Goal: Check status: Check status

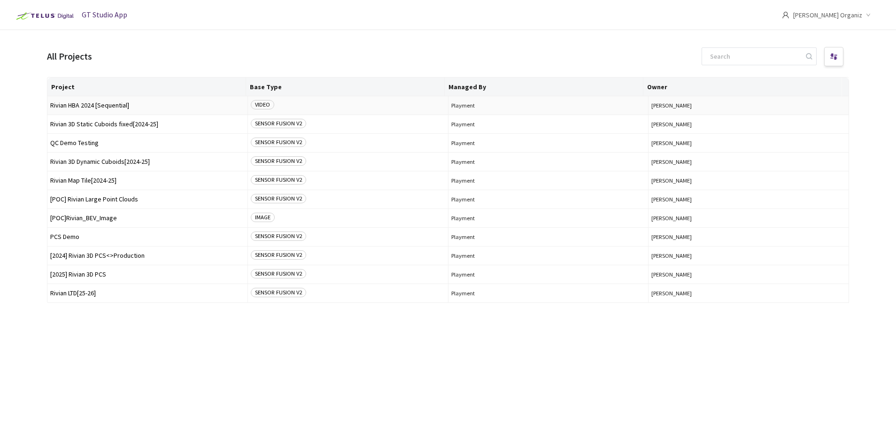
click at [111, 106] on span "Rivian HBA 2024 [Sequential]" at bounding box center [147, 105] width 194 height 7
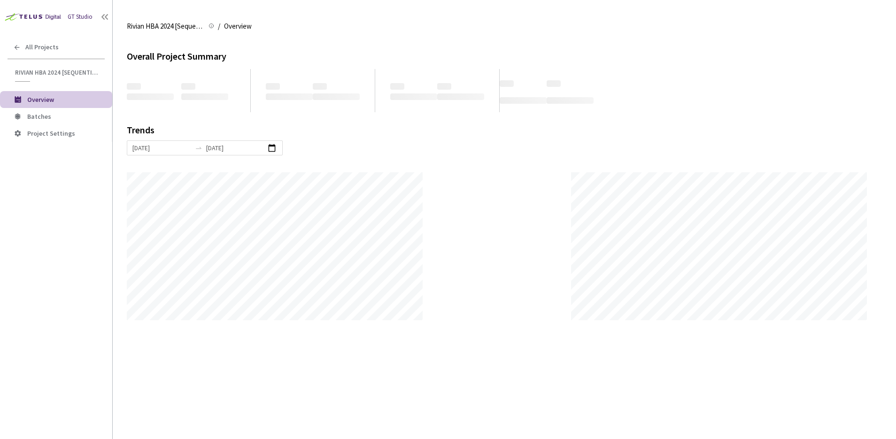
scroll to position [439, 896]
click at [35, 114] on span "Batches" at bounding box center [39, 116] width 24 height 8
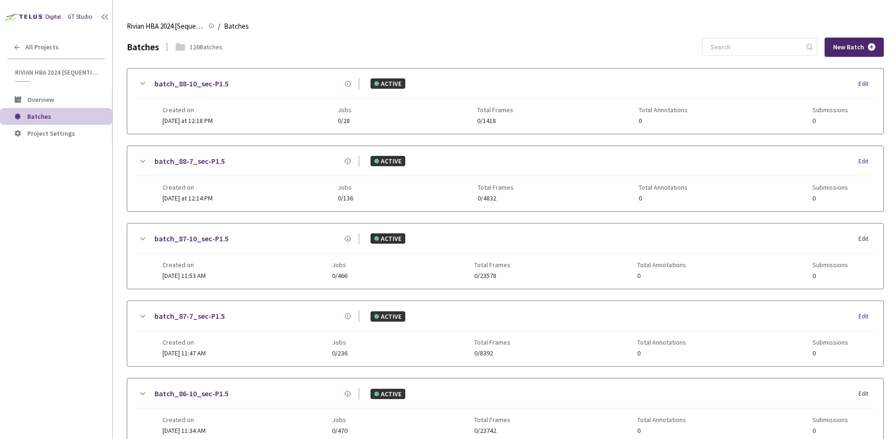
click at [720, 47] on div "Batches 126 Batches New Batch" at bounding box center [505, 47] width 757 height 19
click at [700, 36] on div "Rivian HBA 2024 [Sequential] Rivian HBA 2024 [Sequential] / Batches Batches" at bounding box center [505, 26] width 757 height 23
click at [710, 41] on div "Batches 126 Batches New Batch" at bounding box center [505, 47] width 757 height 19
click at [707, 49] on div "Batches 126 Batches New Batch" at bounding box center [505, 47] width 757 height 19
click at [221, 121] on div "Created on Today at 12:18 PM Jobs 0/474 Total Frames 0/23966 Total Annotations …" at bounding box center [506, 112] width 686 height 26
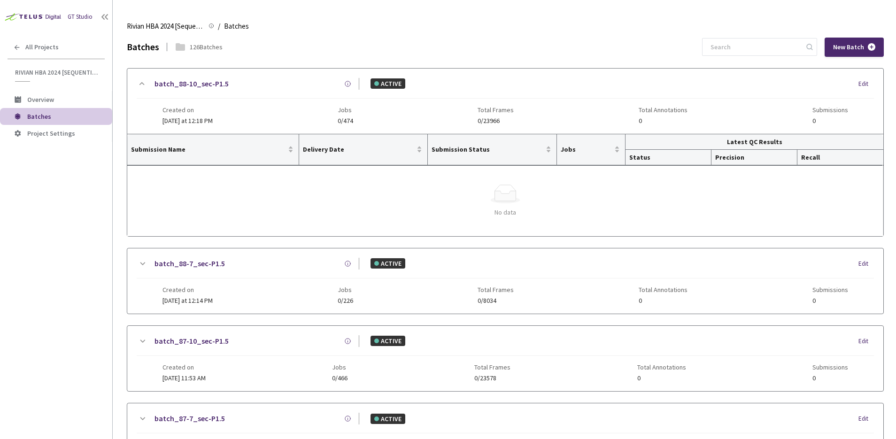
click at [305, 35] on div "Rivian HBA 2024 [Sequential] Rivian HBA 2024 [Sequential] / Batches Batches" at bounding box center [505, 26] width 757 height 23
click at [294, 86] on div "batch_88-10_sec-P1.5" at bounding box center [253, 84] width 211 height 12
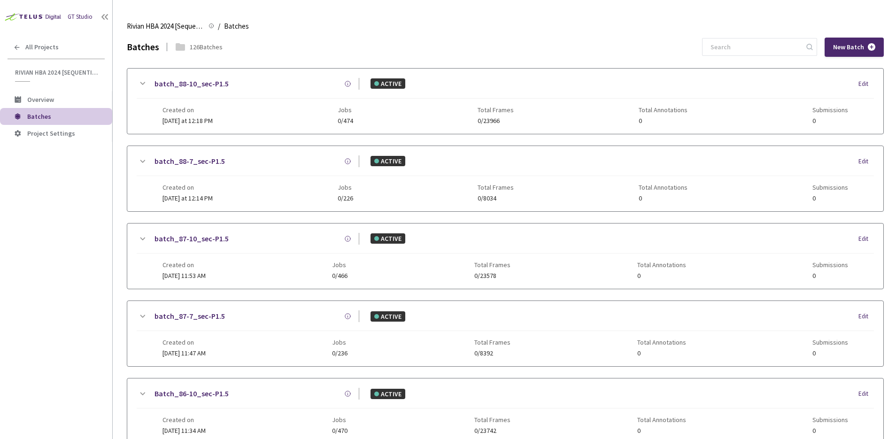
click at [84, 210] on div "GT Studio All Projects Rivian HBA 2024 [Sequential] Rivian HBA 2024 [Sequential…" at bounding box center [56, 206] width 112 height 413
click at [120, 217] on main "Rivian HBA 2024 [Sequential] Rivian HBA 2024 [Sequential] / Batches Batches Bat…" at bounding box center [504, 219] width 783 height 439
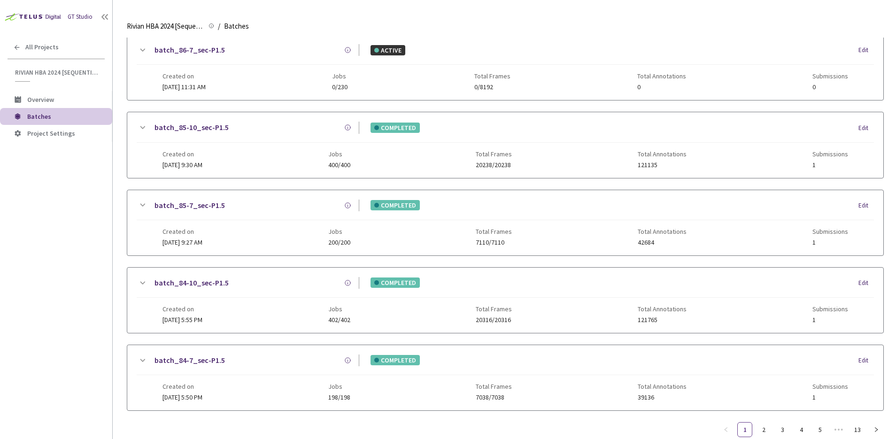
scroll to position [441, 0]
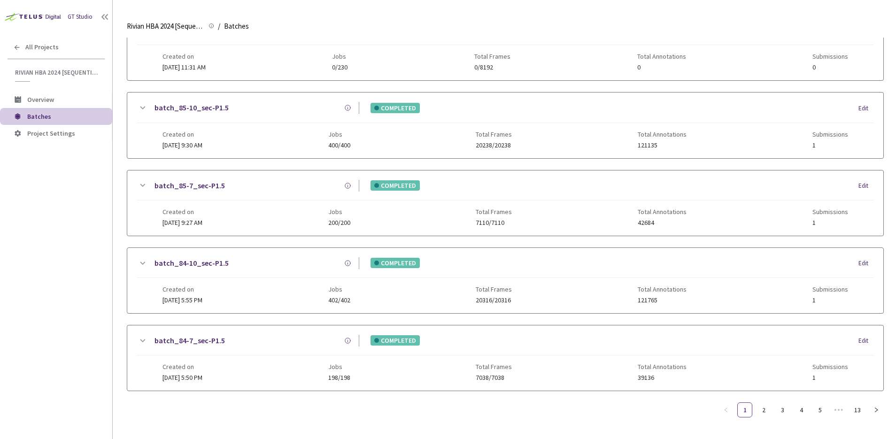
click at [34, 243] on div "GT Studio All Projects Rivian HBA 2024 [Sequential] Rivian HBA 2024 [Sequential…" at bounding box center [56, 206] width 112 height 413
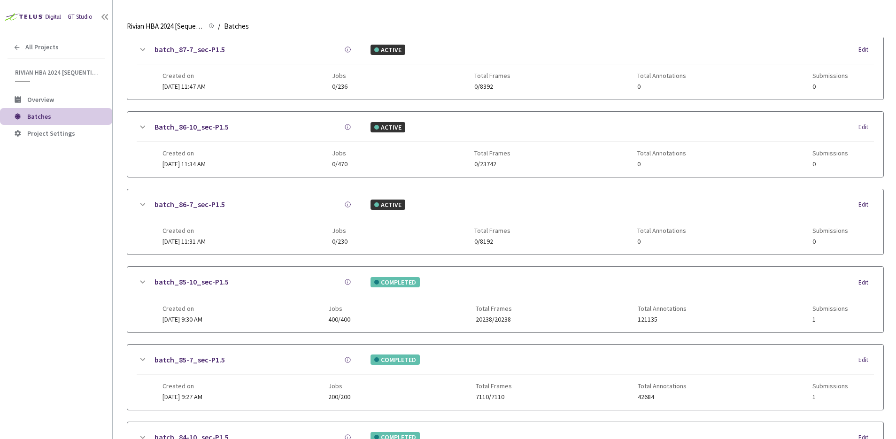
scroll to position [420, 0]
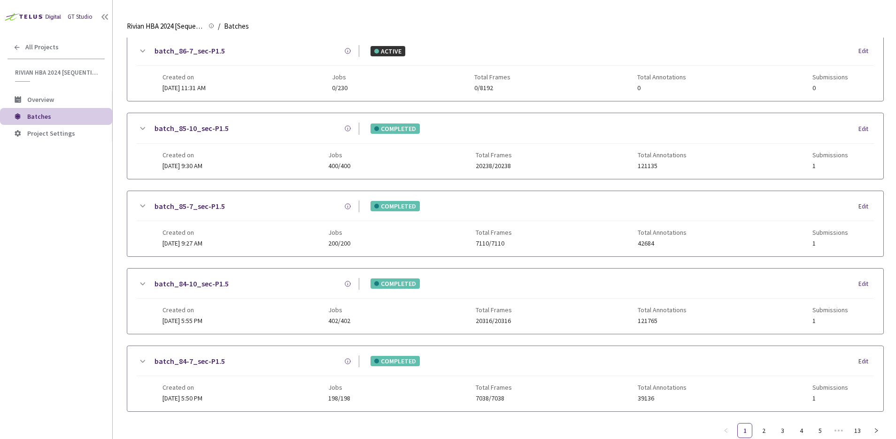
click at [202, 127] on link "batch_85-10_sec-P1.5" at bounding box center [192, 129] width 74 height 12
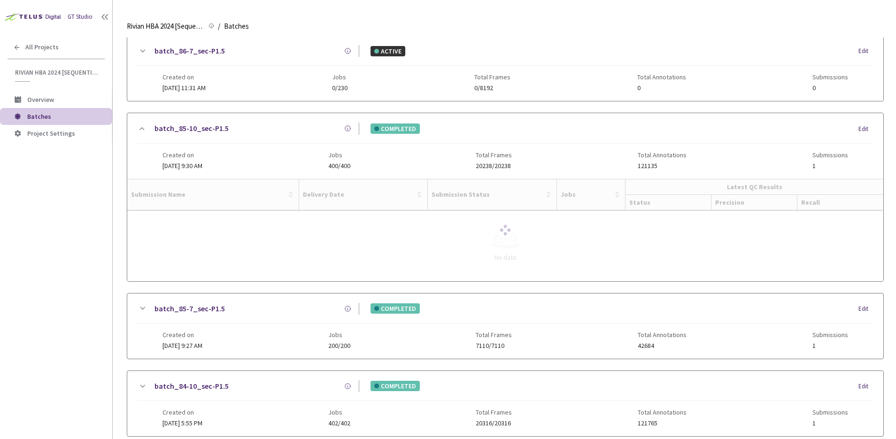
click at [192, 310] on link "batch_85-7_sec-P1.5" at bounding box center [190, 309] width 70 height 12
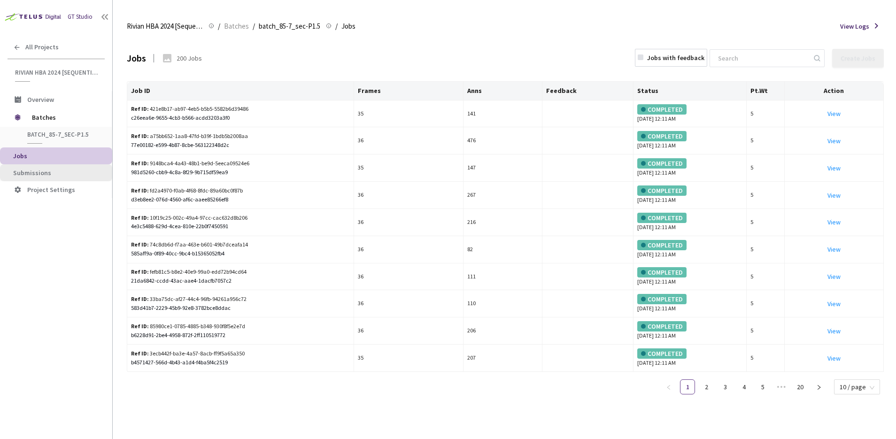
click at [58, 164] on li "Submissions" at bounding box center [56, 172] width 112 height 17
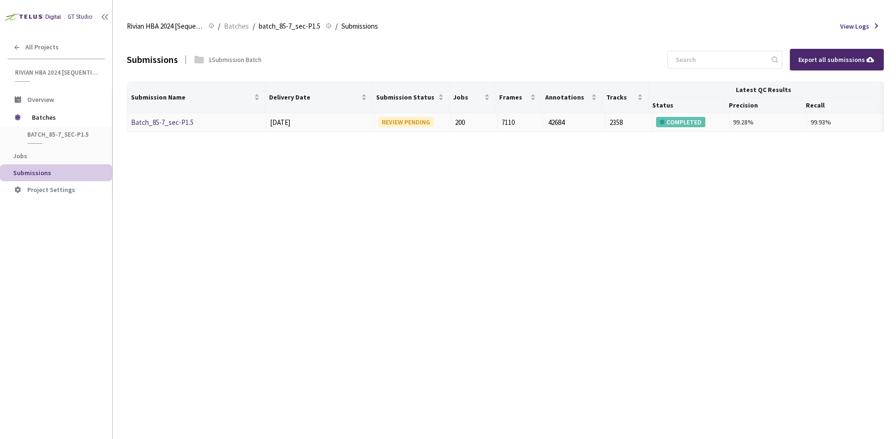
click at [174, 122] on link "Batch_85-7_sec-P1.5" at bounding box center [162, 122] width 62 height 9
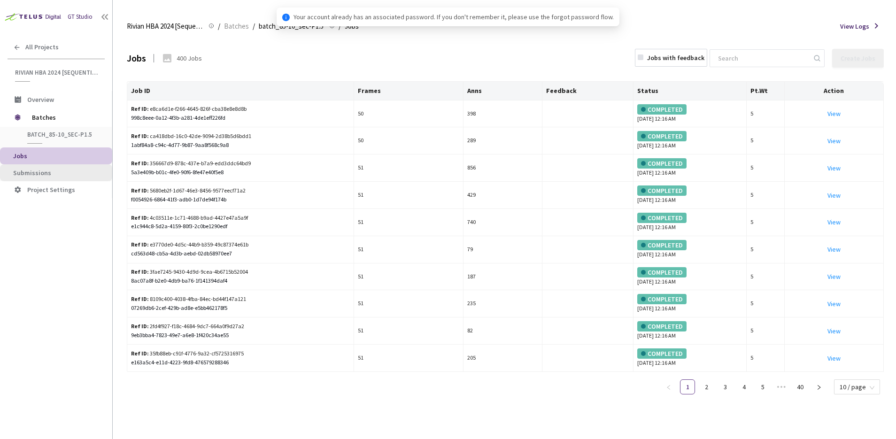
click at [52, 174] on span "Submissions" at bounding box center [59, 173] width 92 height 8
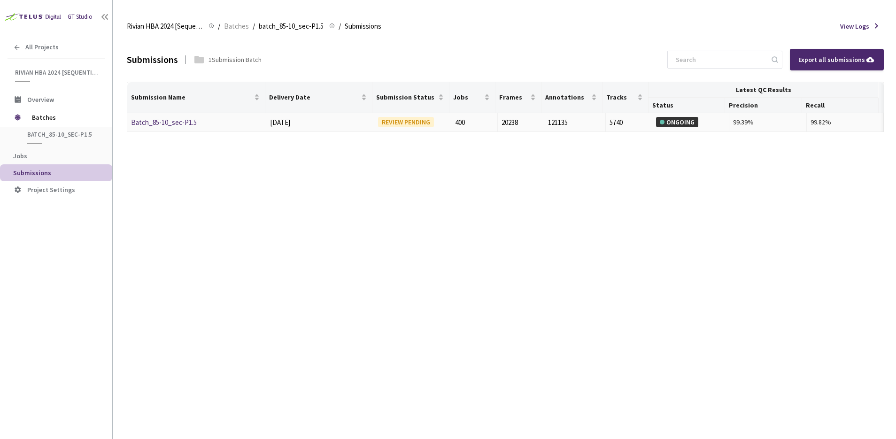
click at [167, 124] on link "Batch_85-10_sec-P1.5" at bounding box center [164, 122] width 66 height 9
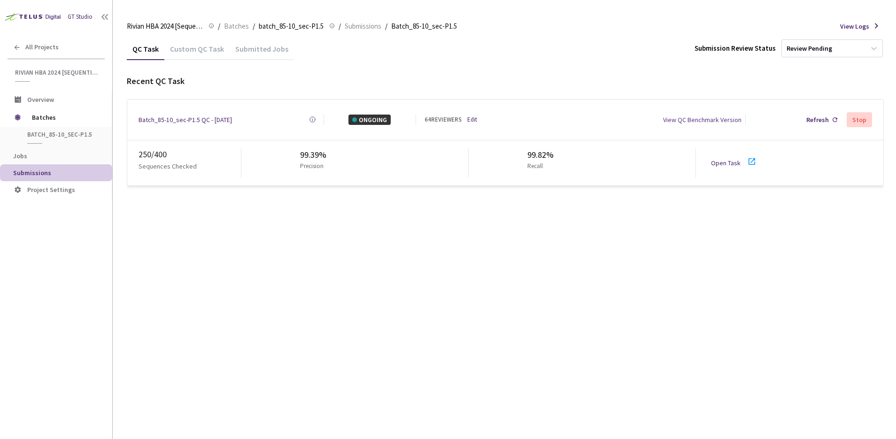
click at [481, 198] on div "QC Task Custom QC Task Submitted Jobs Submission Review Status Review Pending R…" at bounding box center [505, 239] width 757 height 402
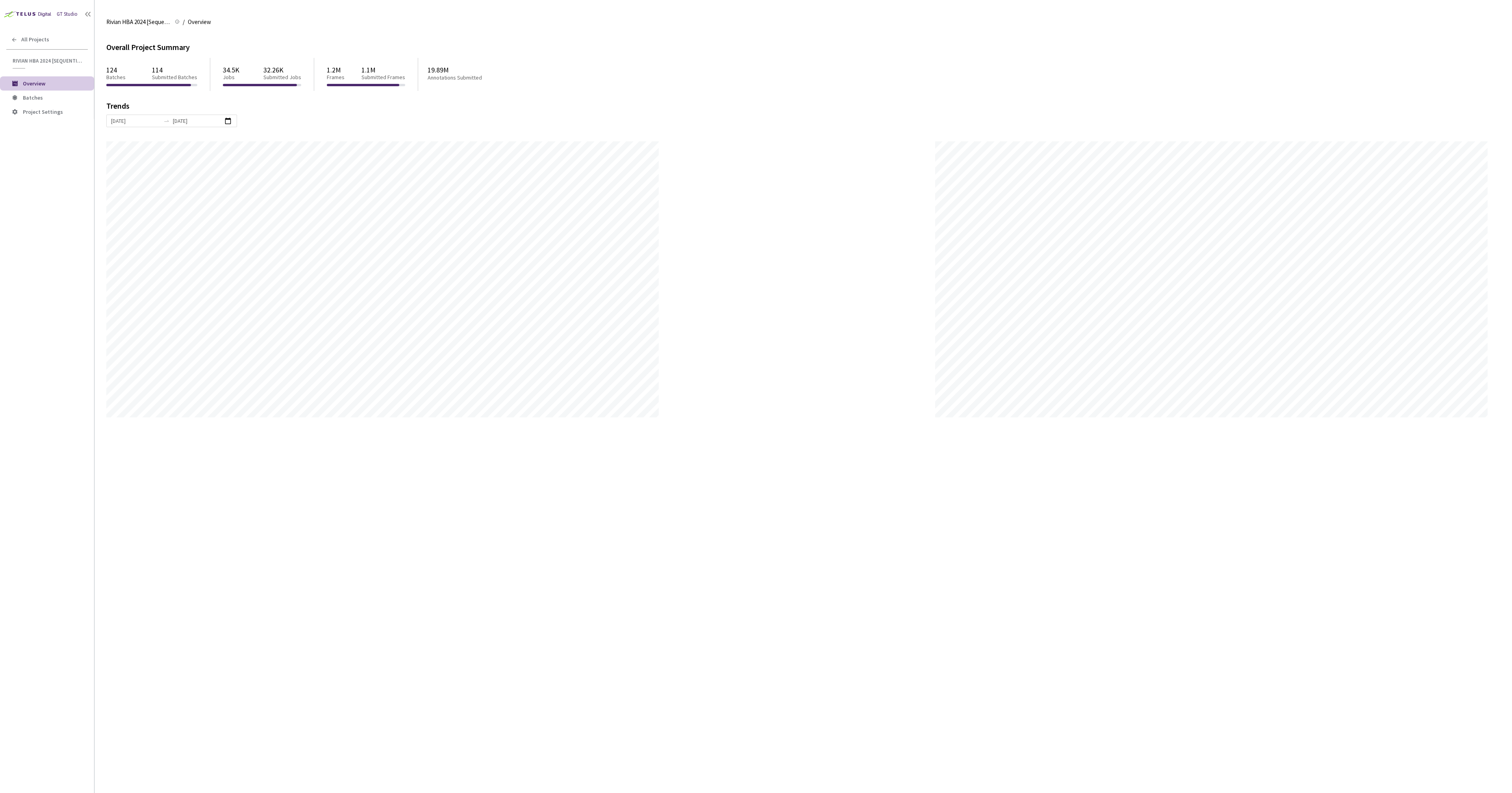
scroll to position [793, 1512]
